Goal: Entertainment & Leisure: Consume media (video, audio)

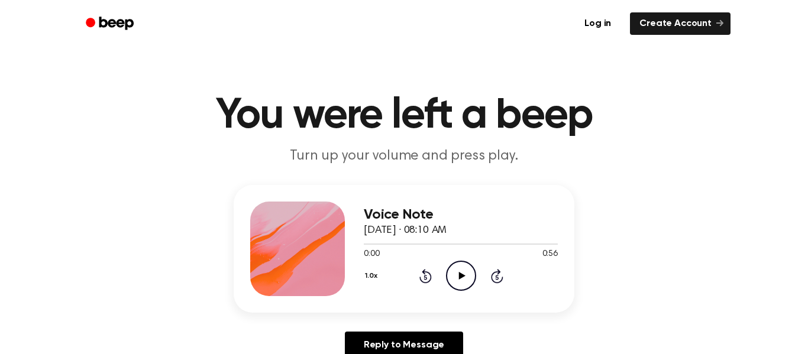
click at [450, 274] on icon "Play Audio" at bounding box center [461, 276] width 30 height 30
click at [429, 271] on icon "Rewind 5 seconds" at bounding box center [425, 276] width 13 height 15
click at [454, 274] on icon "Play Audio" at bounding box center [461, 276] width 30 height 30
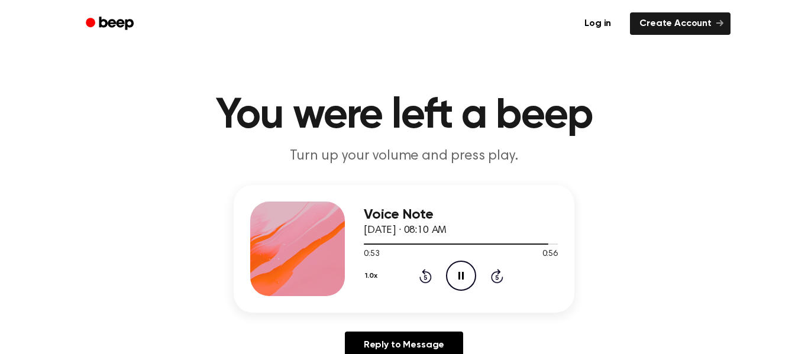
click at [451, 273] on icon "Pause Audio" at bounding box center [461, 276] width 30 height 30
click at [466, 275] on icon "Play Audio" at bounding box center [461, 276] width 30 height 30
click at [467, 283] on icon "Pause Audio" at bounding box center [461, 276] width 30 height 30
click at [457, 278] on icon "Play Audio" at bounding box center [461, 276] width 30 height 30
click at [424, 283] on icon "Rewind 5 seconds" at bounding box center [425, 276] width 13 height 15
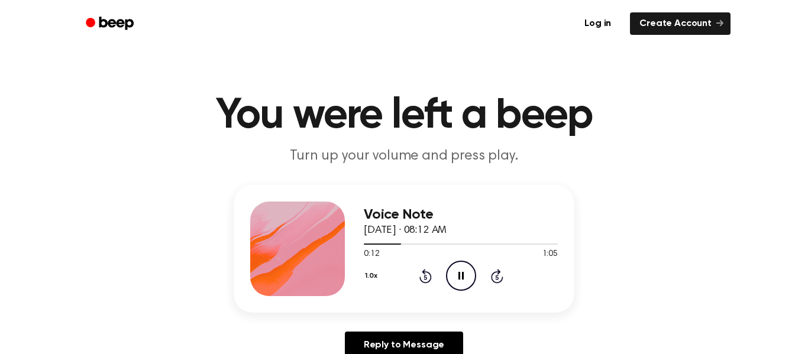
click at [424, 283] on icon "Rewind 5 seconds" at bounding box center [425, 276] width 13 height 15
click at [470, 276] on icon "Pause Audio" at bounding box center [461, 276] width 30 height 30
click at [419, 272] on icon "Rewind 5 seconds" at bounding box center [425, 276] width 13 height 15
click at [459, 270] on icon "Play Audio" at bounding box center [461, 276] width 30 height 30
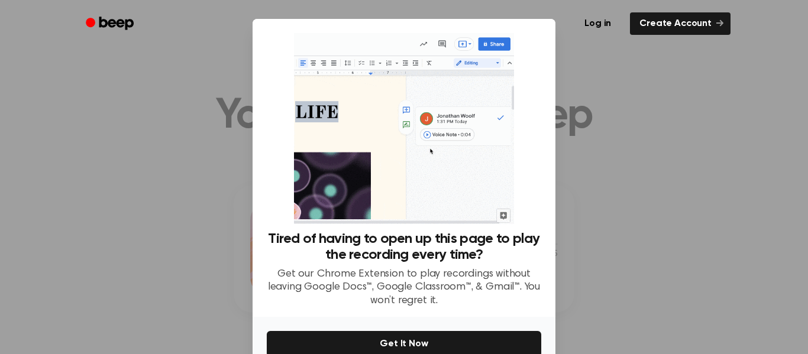
click at [598, 193] on div at bounding box center [404, 177] width 808 height 354
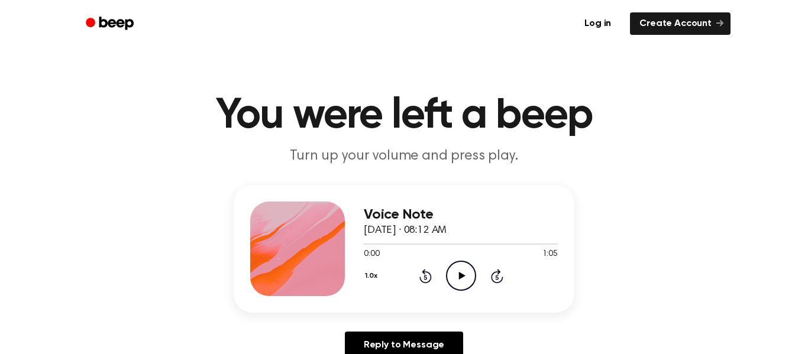
click at [466, 282] on icon "Play Audio" at bounding box center [461, 276] width 30 height 30
click at [462, 281] on icon "Pause Audio" at bounding box center [461, 276] width 30 height 30
click at [425, 277] on icon "Rewind 5 seconds" at bounding box center [425, 276] width 13 height 15
click at [449, 275] on icon "Play Audio" at bounding box center [461, 276] width 30 height 30
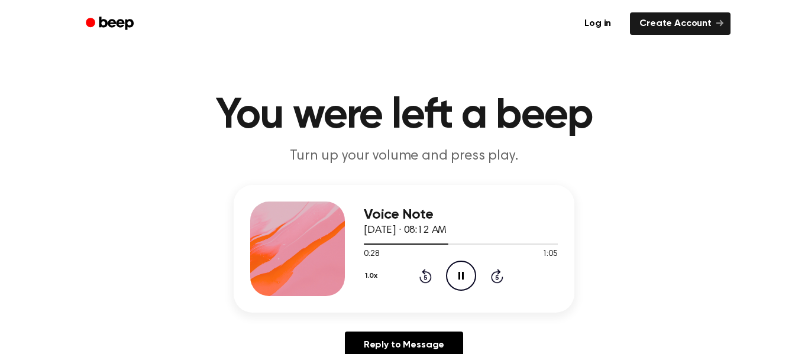
click at [427, 276] on icon "Rewind 5 seconds" at bounding box center [425, 276] width 13 height 15
click at [469, 270] on icon "Pause Audio" at bounding box center [461, 276] width 30 height 30
click at [430, 286] on div "1.0x Rewind 5 seconds Play Audio Skip 5 seconds" at bounding box center [461, 276] width 194 height 30
click at [425, 283] on icon at bounding box center [426, 276] width 12 height 14
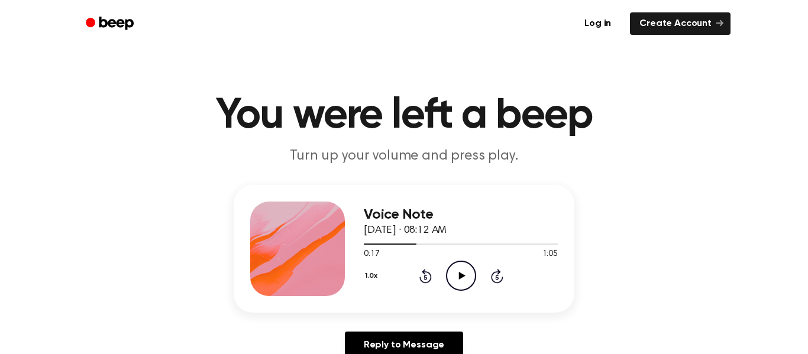
click at [425, 283] on icon at bounding box center [426, 276] width 12 height 14
click at [485, 267] on div "1.0x Rewind 5 seconds Play Audio Skip 5 seconds" at bounding box center [461, 276] width 194 height 30
click at [472, 272] on icon "Play Audio" at bounding box center [461, 276] width 30 height 30
click at [460, 276] on icon "Pause Audio" at bounding box center [461, 276] width 30 height 30
click at [432, 275] on div "1.0x Rewind 5 seconds Play Audio Skip 5 seconds" at bounding box center [461, 276] width 194 height 30
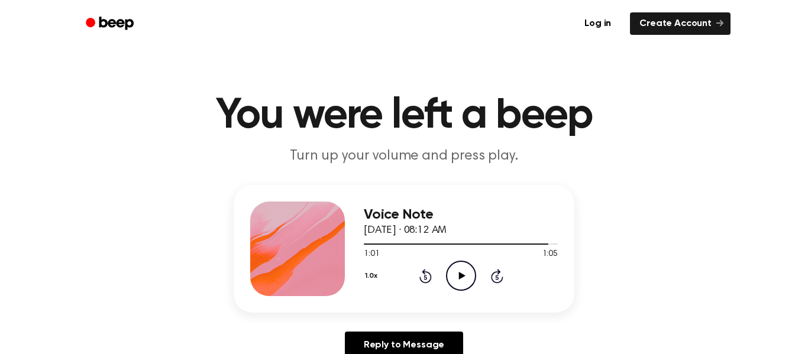
click at [426, 275] on icon "Rewind 5 seconds" at bounding box center [425, 276] width 13 height 15
click at [447, 274] on circle at bounding box center [461, 276] width 29 height 29
click at [422, 274] on icon "Rewind 5 seconds" at bounding box center [425, 276] width 13 height 15
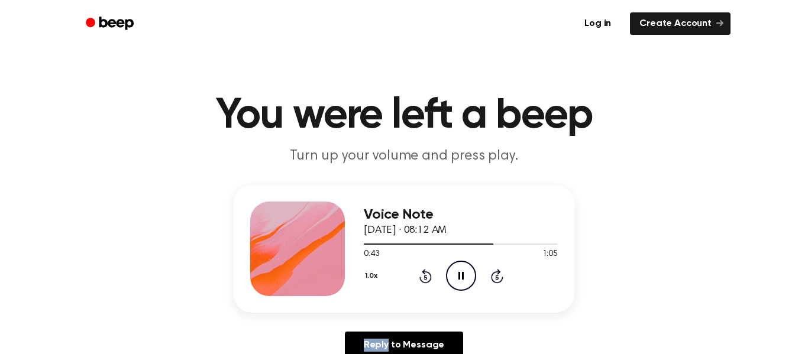
click at [422, 274] on icon "Rewind 5 seconds" at bounding box center [425, 276] width 13 height 15
click at [433, 273] on div "1.0x Rewind 5 seconds Pause Audio Skip 5 seconds" at bounding box center [461, 276] width 194 height 30
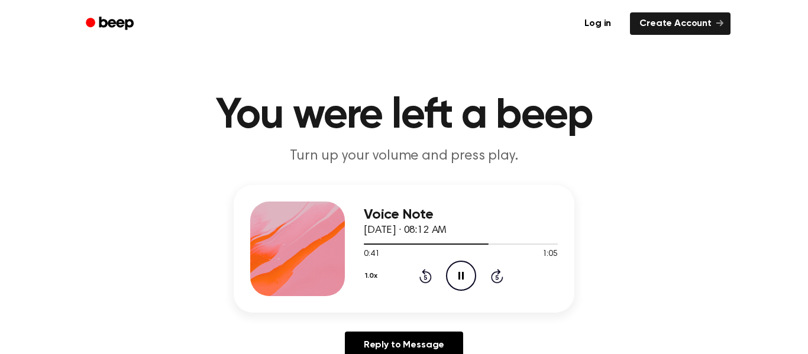
click at [424, 276] on icon at bounding box center [425, 277] width 3 height 5
click at [453, 273] on icon "Pause Audio" at bounding box center [461, 276] width 30 height 30
click at [454, 275] on icon "Play Audio" at bounding box center [461, 276] width 30 height 30
